Goal: Task Accomplishment & Management: Complete application form

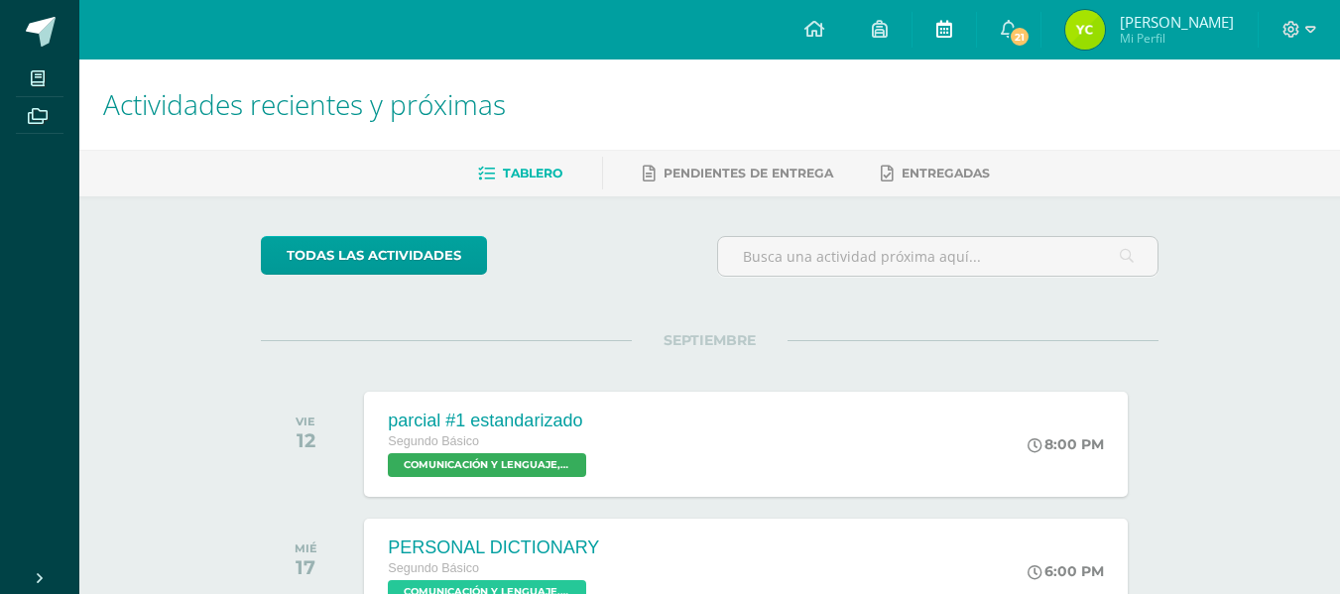
click at [976, 22] on link at bounding box center [943, 30] width 63 height 60
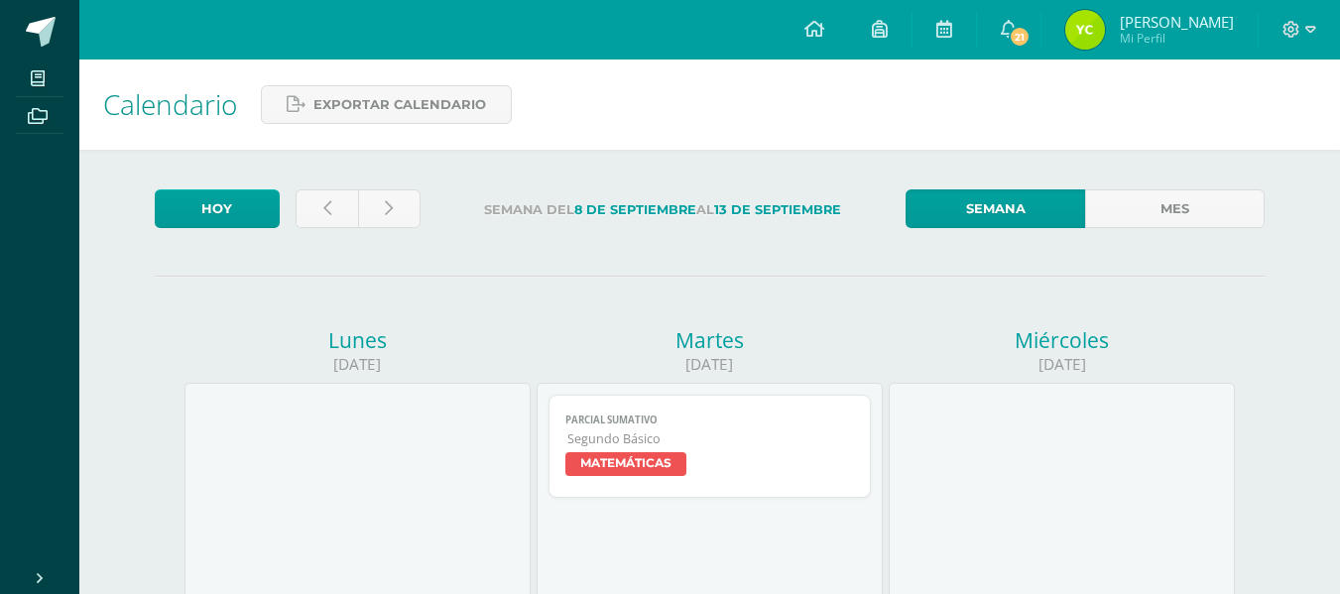
click at [952, 22] on icon at bounding box center [944, 29] width 16 height 18
click at [326, 213] on icon at bounding box center [327, 208] width 8 height 17
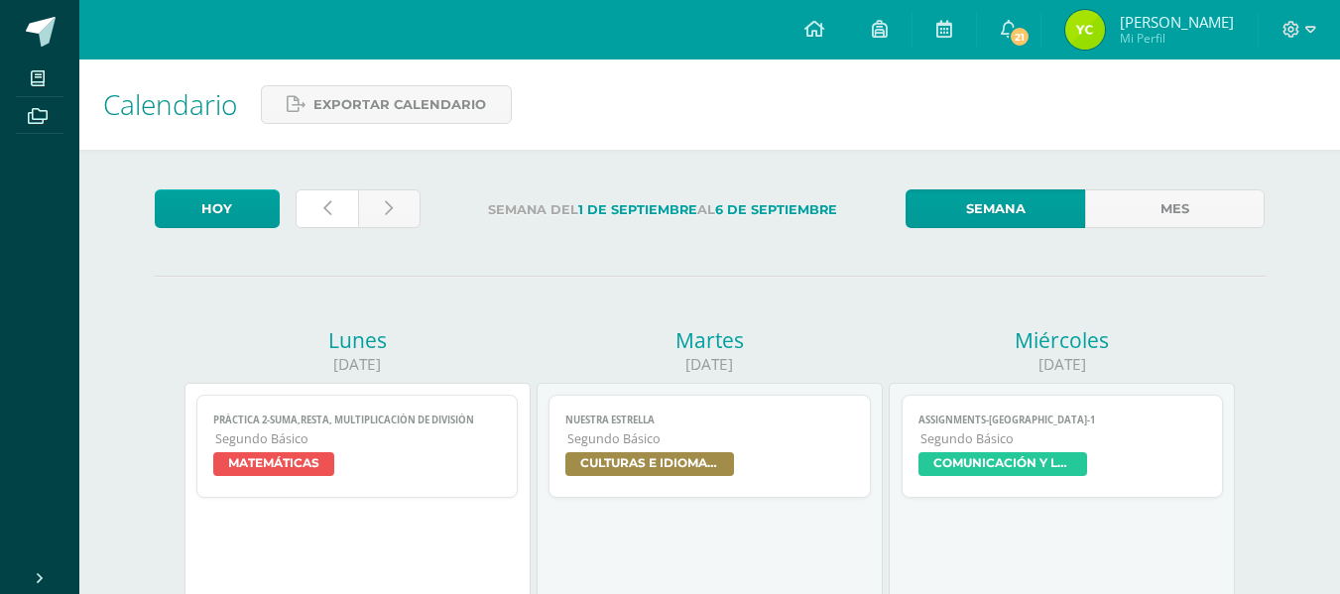
click at [326, 213] on icon at bounding box center [327, 208] width 8 height 17
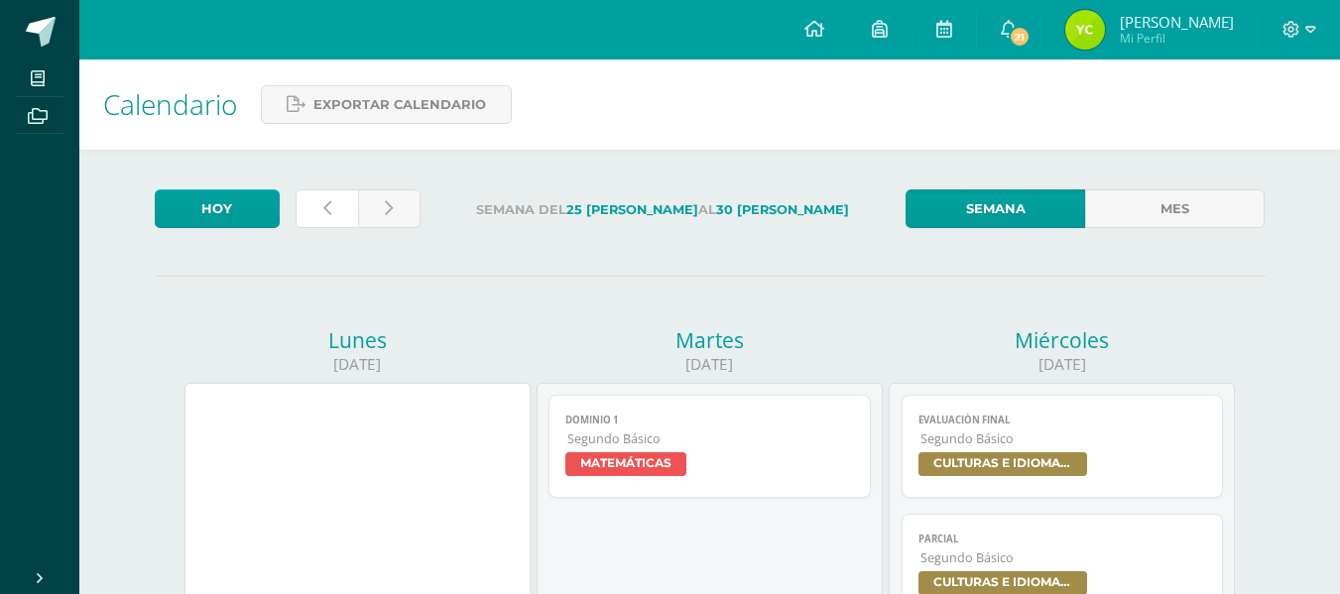
click at [326, 213] on icon at bounding box center [327, 208] width 8 height 17
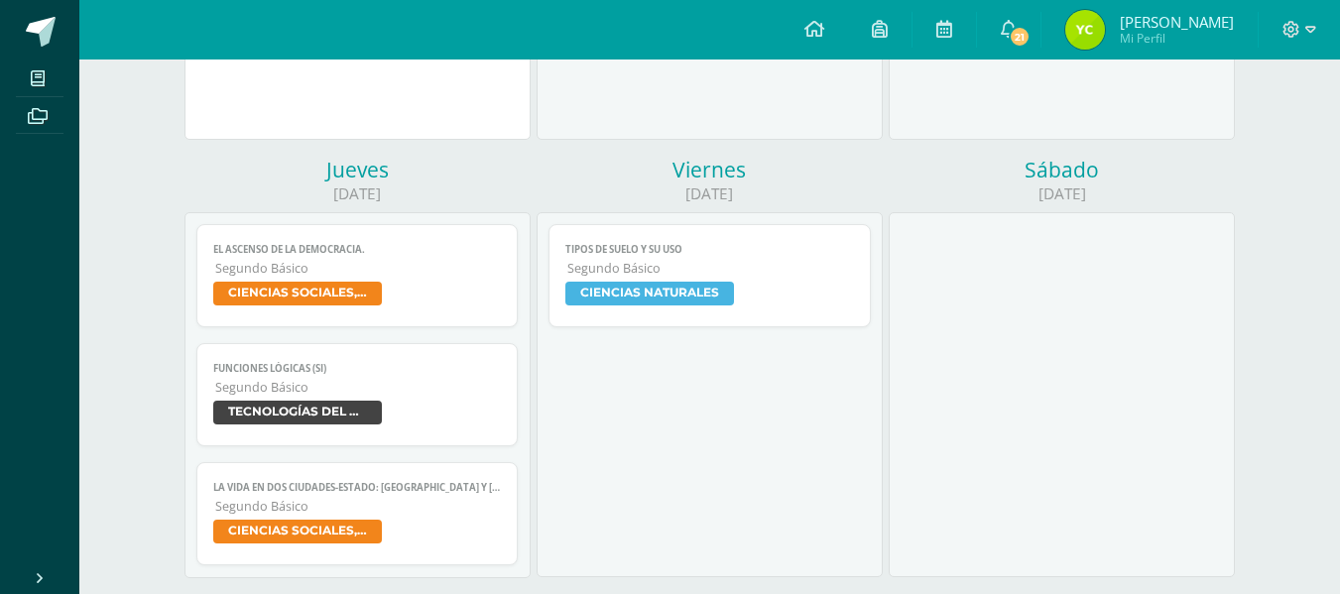
scroll to position [611, 0]
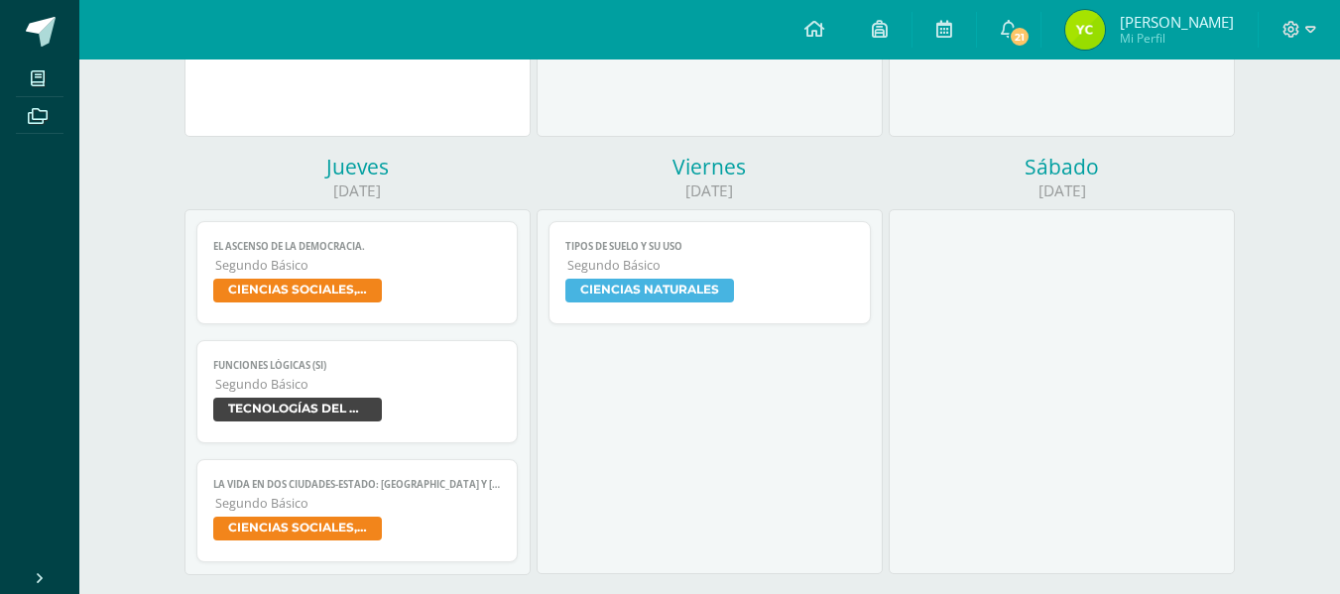
click at [296, 283] on span "CIENCIAS SOCIALES, FORMACIÓN CIUDADANA E INTERCULTURALIDAD" at bounding box center [297, 291] width 169 height 24
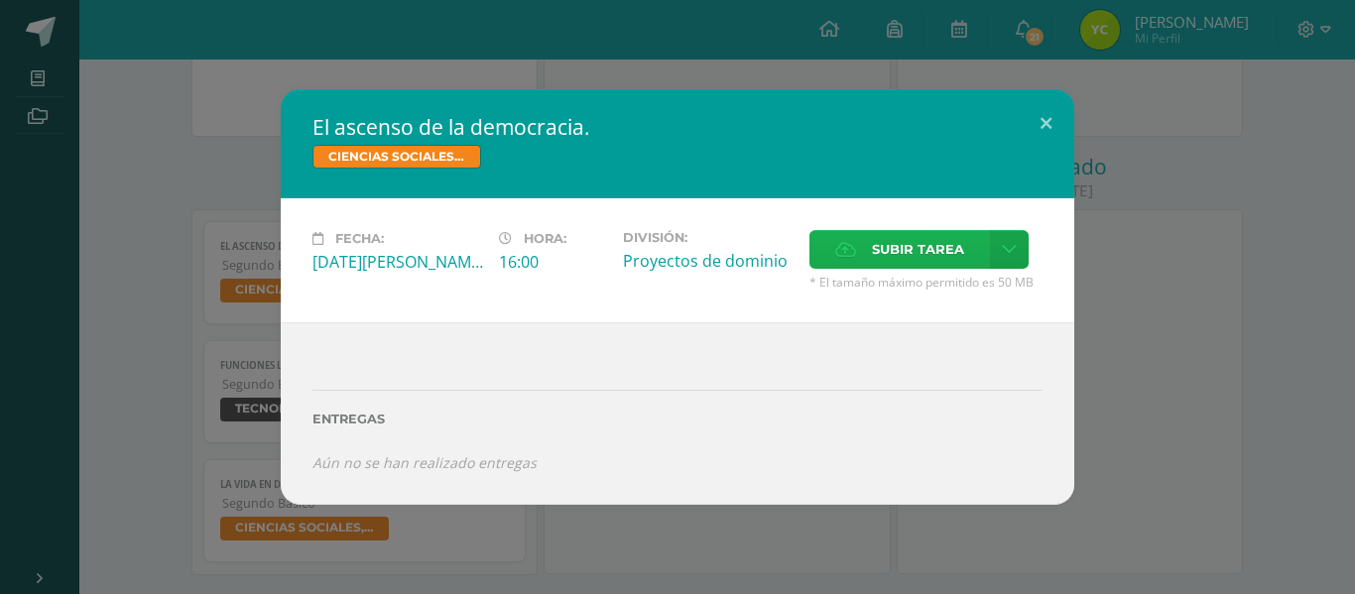
click at [926, 251] on span "Subir tarea" at bounding box center [918, 249] width 92 height 37
click at [0, 0] on input "Subir tarea" at bounding box center [0, 0] width 0 height 0
click at [885, 239] on span "Subir tarea" at bounding box center [918, 249] width 92 height 37
click at [0, 0] on input "Subir tarea" at bounding box center [0, 0] width 0 height 0
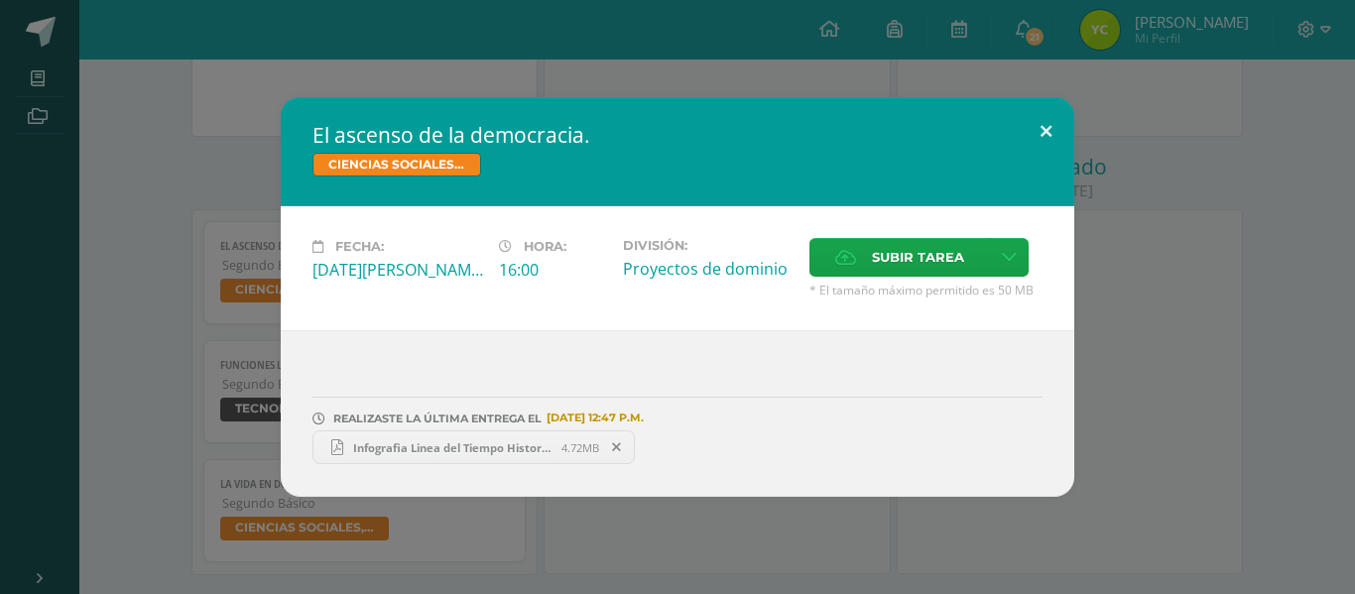
click at [1040, 128] on button at bounding box center [1045, 130] width 57 height 67
